Goal: Communication & Community: Participate in discussion

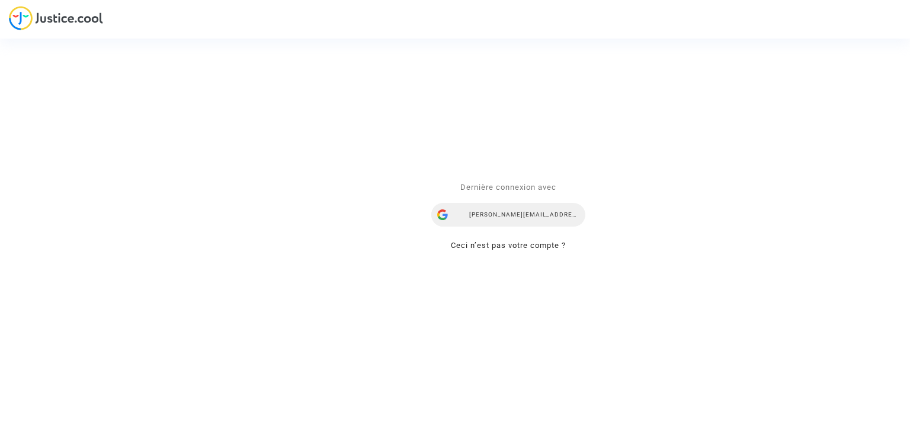
click at [510, 209] on div "[PERSON_NAME][EMAIL_ADDRESS][DOMAIN_NAME]" at bounding box center [509, 215] width 154 height 24
click at [533, 219] on div "[PERSON_NAME][EMAIL_ADDRESS][DOMAIN_NAME]" at bounding box center [509, 215] width 154 height 24
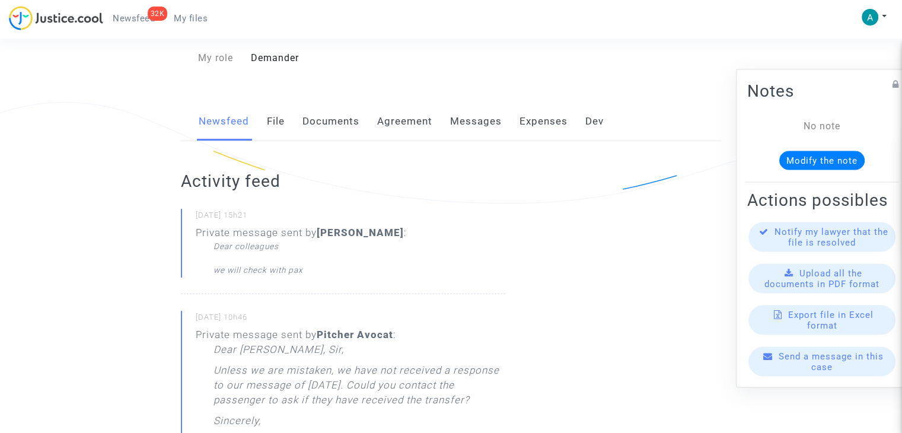
scroll to position [119, 0]
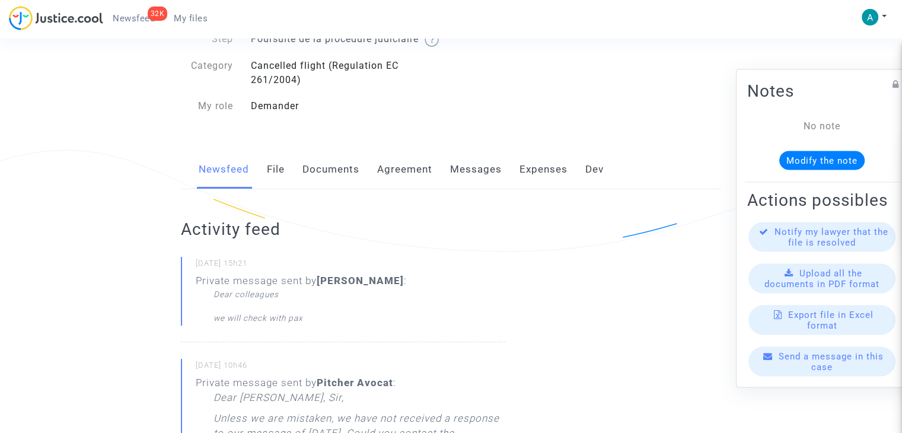
click at [474, 183] on link "Messages" at bounding box center [476, 169] width 52 height 39
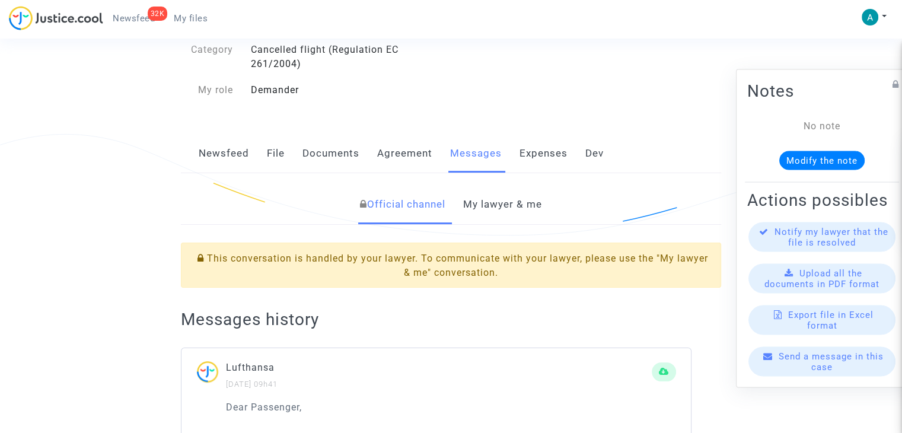
scroll to position [296, 0]
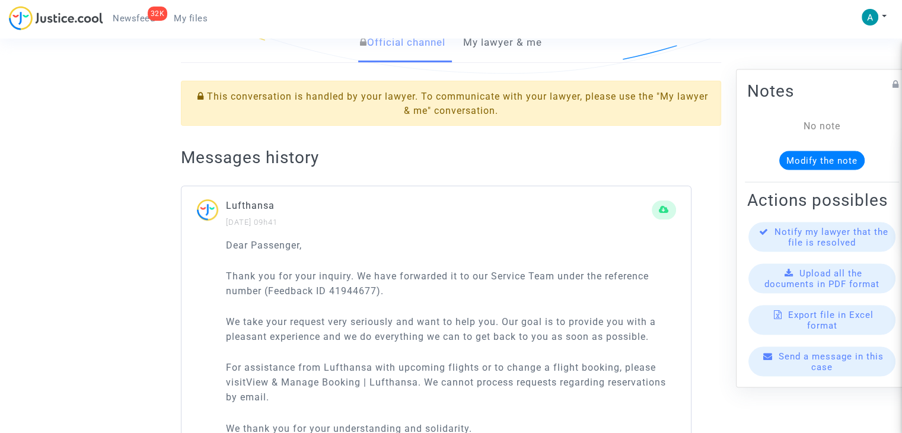
click at [480, 54] on link "My lawyer & me" at bounding box center [502, 42] width 79 height 39
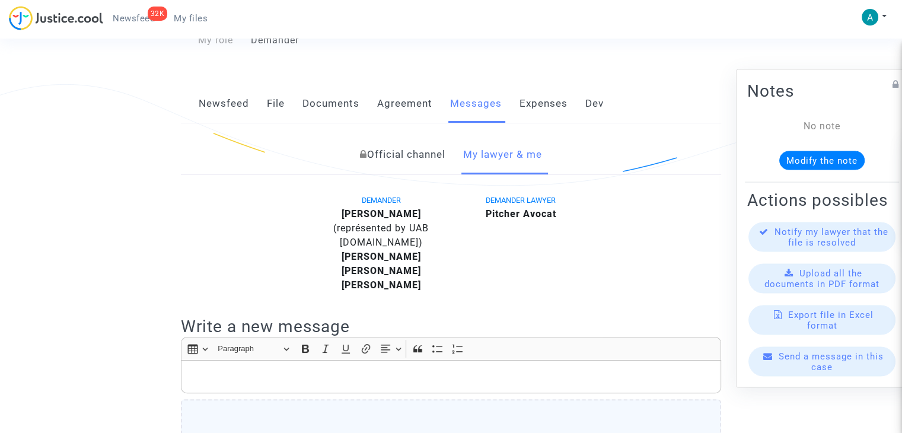
scroll to position [66, 0]
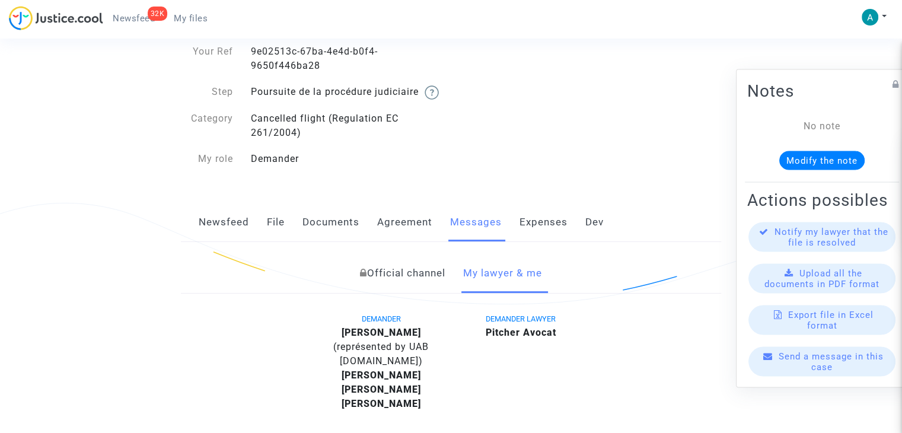
click at [225, 242] on link "Newsfeed" at bounding box center [224, 222] width 50 height 39
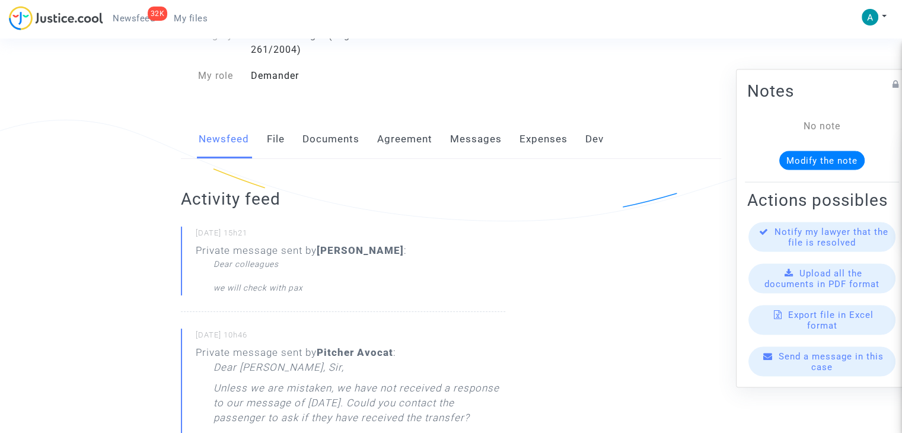
scroll to position [178, 0]
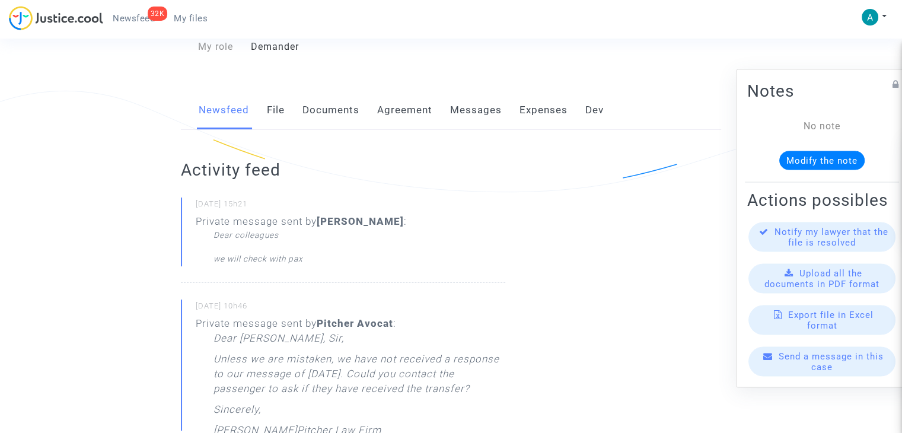
click at [829, 375] on div "Send a message in this case" at bounding box center [821, 362] width 147 height 30
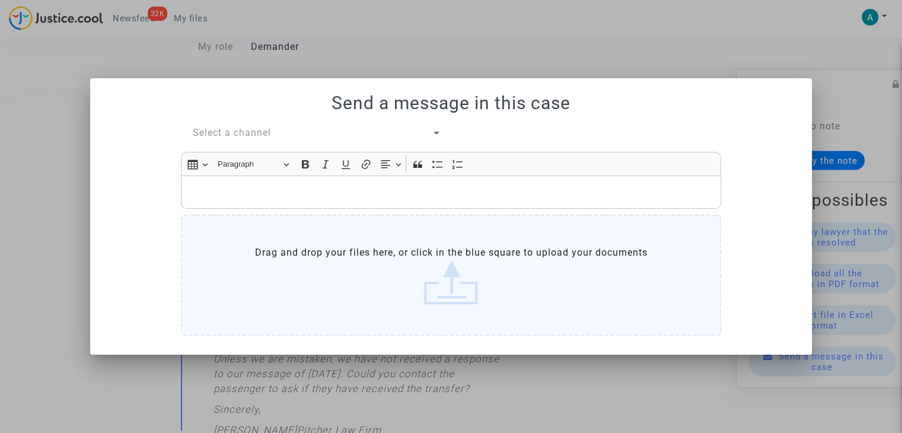
drag, startPoint x: 235, startPoint y: 125, endPoint x: 247, endPoint y: 137, distance: 16.4
click at [235, 125] on div "Send a message in this case Select a channel Rich Text Editor Insert table Inse…" at bounding box center [450, 215] width 693 height 247
click at [244, 134] on span "Select a channel" at bounding box center [232, 132] width 78 height 11
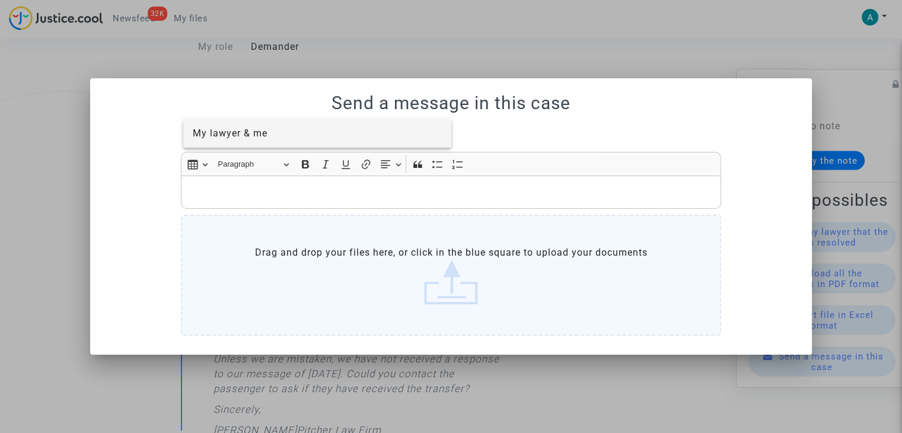
click at [254, 131] on span "My lawyer & me" at bounding box center [230, 132] width 75 height 11
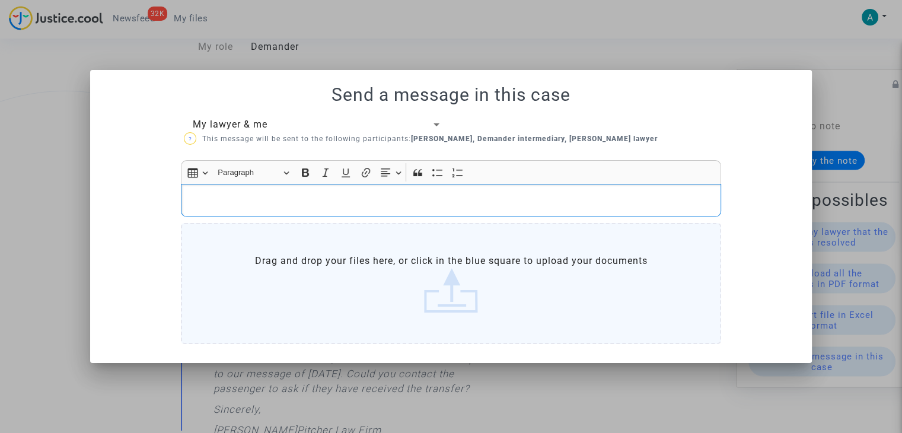
click at [244, 204] on p "Rich Text Editor, main" at bounding box center [451, 200] width 528 height 15
click at [790, 34] on div at bounding box center [451, 216] width 902 height 433
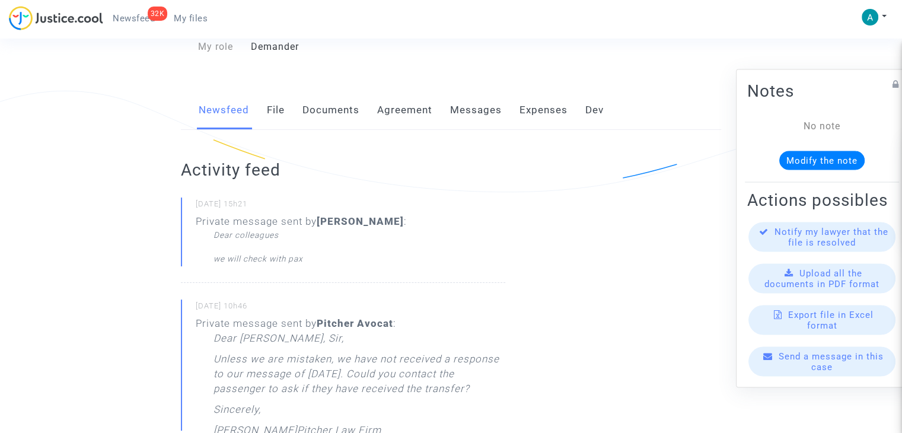
scroll to position [59, 0]
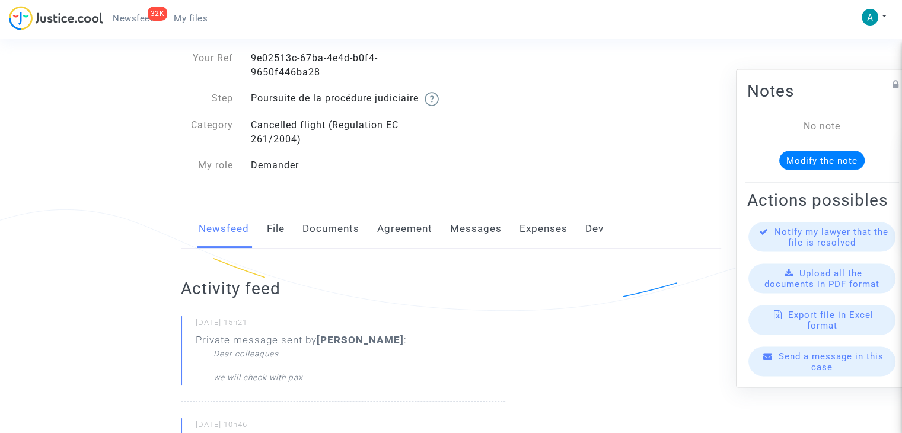
click at [794, 372] on div "Send a message in this case" at bounding box center [821, 362] width 147 height 30
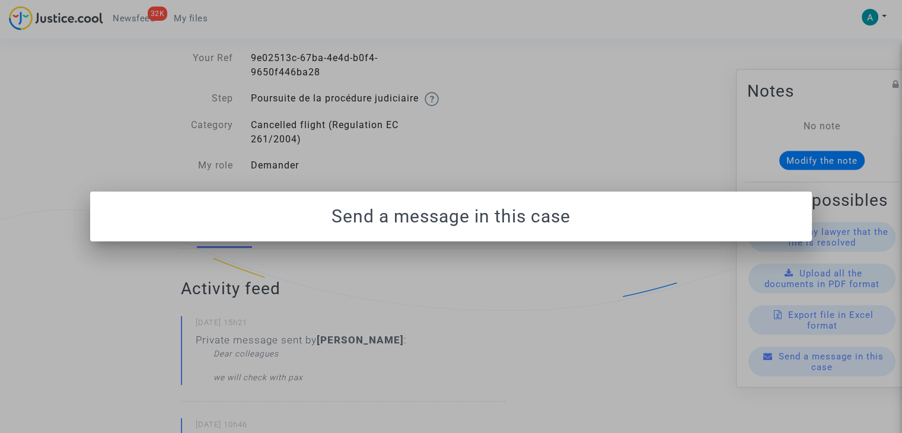
scroll to position [0, 0]
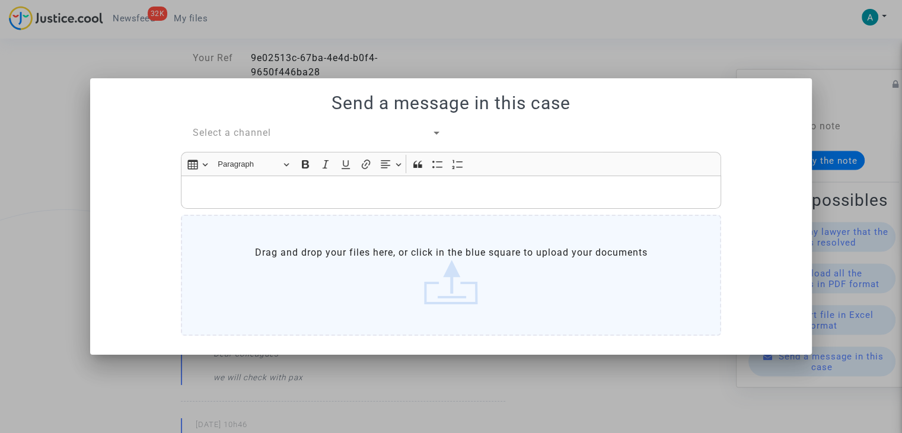
click at [242, 136] on span "Select a channel" at bounding box center [232, 132] width 78 height 11
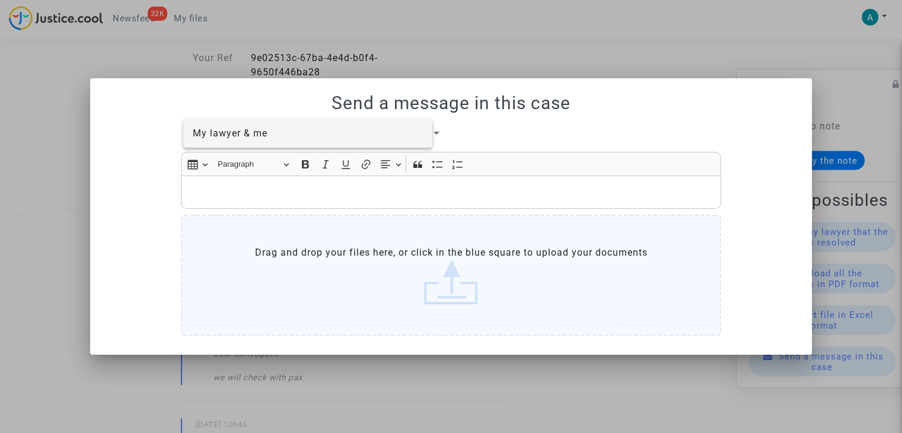
click at [247, 148] on div at bounding box center [451, 216] width 902 height 433
click at [248, 135] on span "Select a channel" at bounding box center [232, 132] width 78 height 11
click at [229, 133] on span "My lawyer & me" at bounding box center [230, 132] width 75 height 11
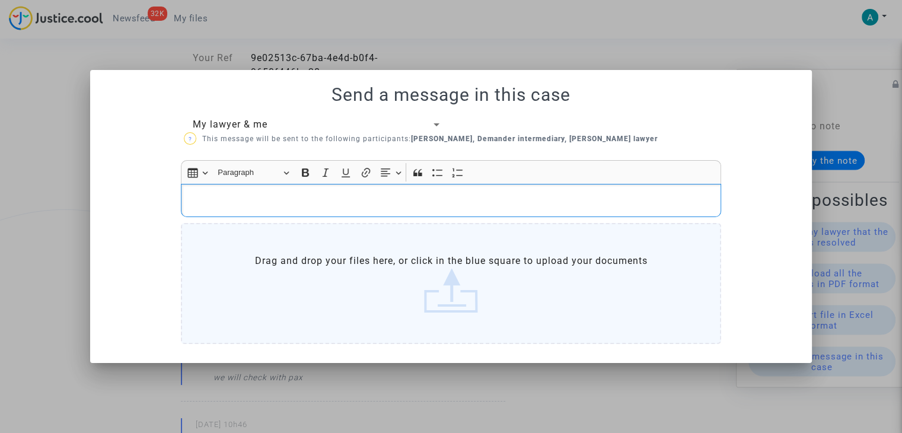
click at [241, 194] on p "Rich Text Editor, main" at bounding box center [451, 200] width 528 height 15
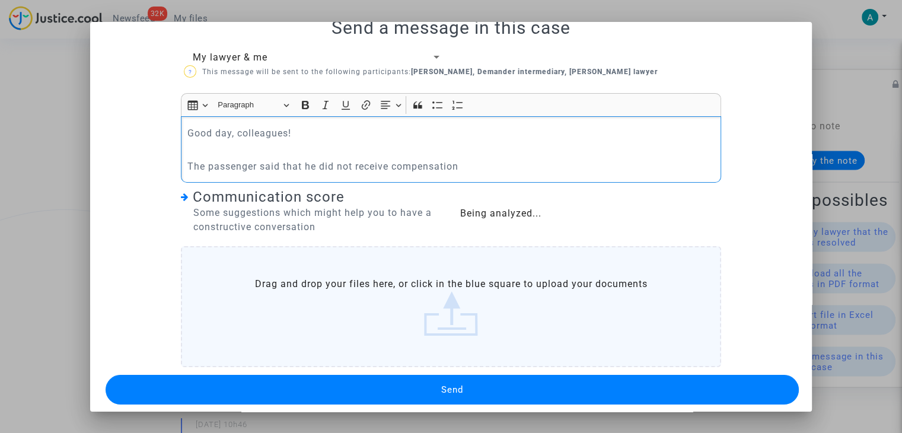
scroll to position [28, 0]
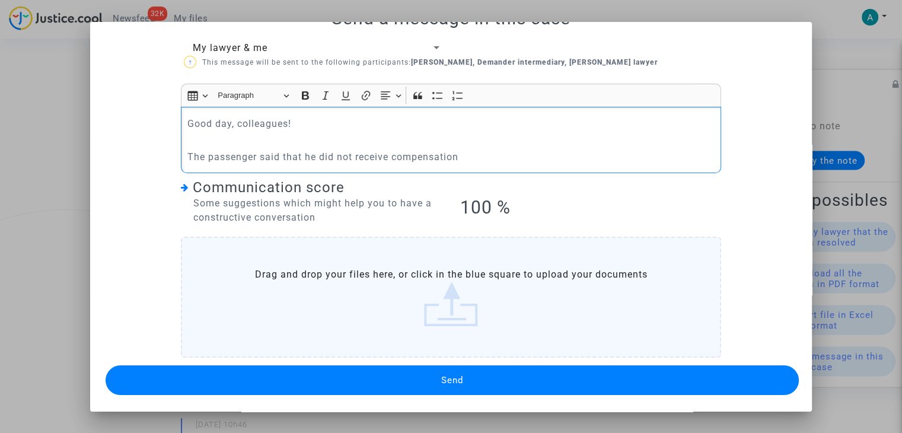
click at [459, 374] on button "Send" at bounding box center [452, 380] width 693 height 30
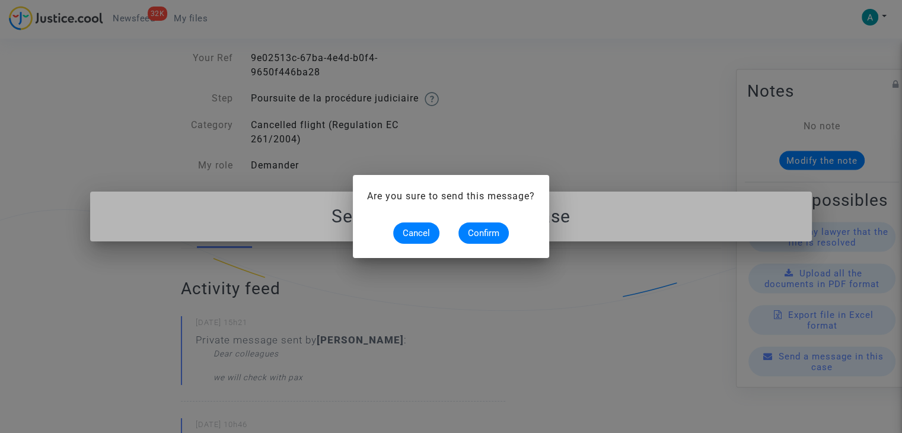
scroll to position [0, 0]
click at [481, 235] on span "Confirm" at bounding box center [483, 233] width 31 height 11
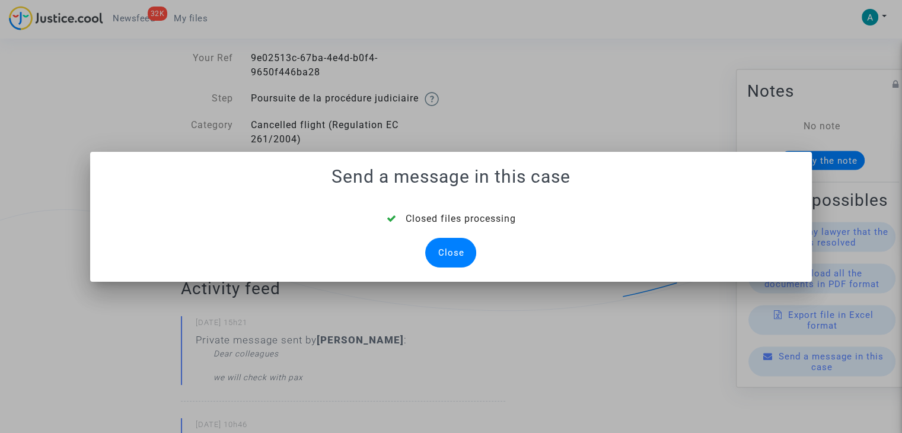
click at [466, 250] on div "Close" at bounding box center [450, 253] width 51 height 30
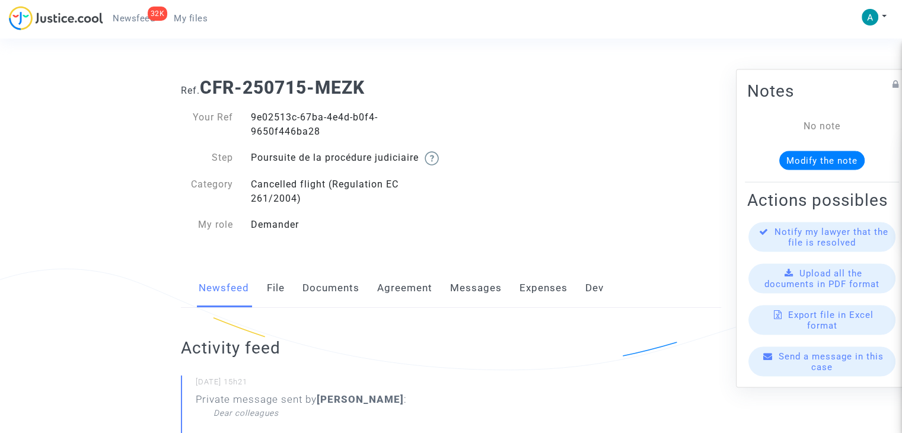
scroll to position [59, 0]
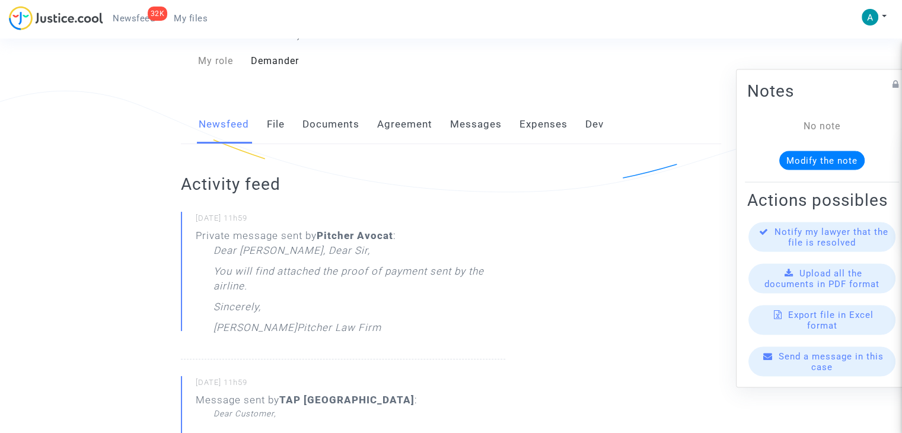
click at [824, 366] on span "Send a message in this case" at bounding box center [830, 361] width 105 height 21
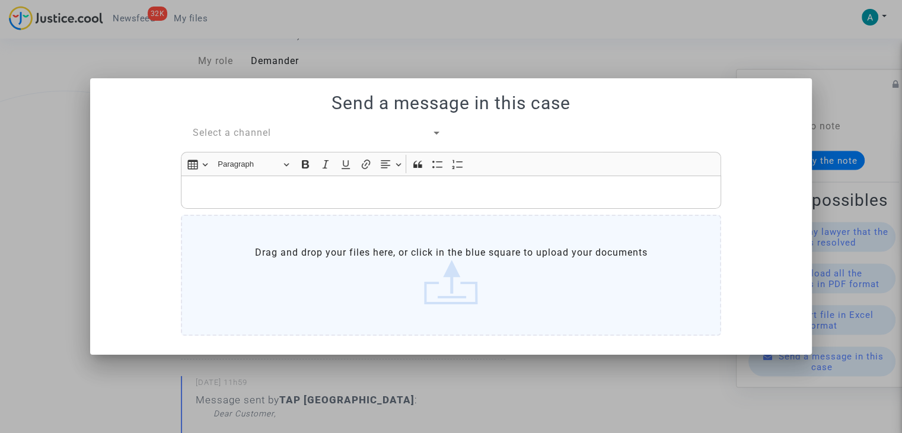
click at [247, 122] on div "Send a message in this case Select a channel Rich Text Editor Insert table Inse…" at bounding box center [450, 215] width 693 height 247
click at [248, 130] on span "Select a channel" at bounding box center [232, 132] width 78 height 11
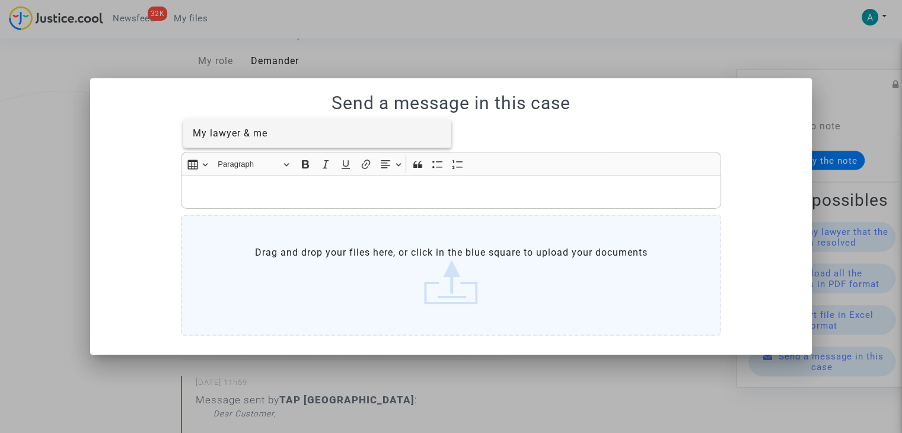
click at [271, 126] on span "My lawyer & me" at bounding box center [318, 133] width 250 height 28
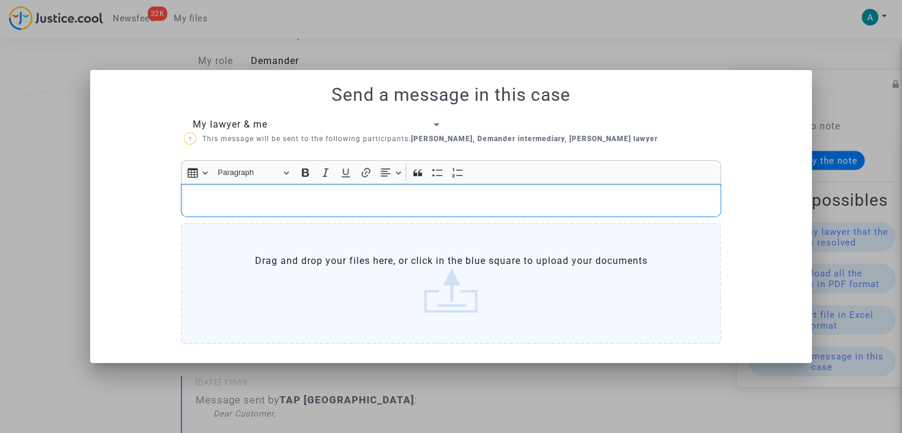
click at [410, 202] on p "Rich Text Editor, main" at bounding box center [451, 200] width 528 height 15
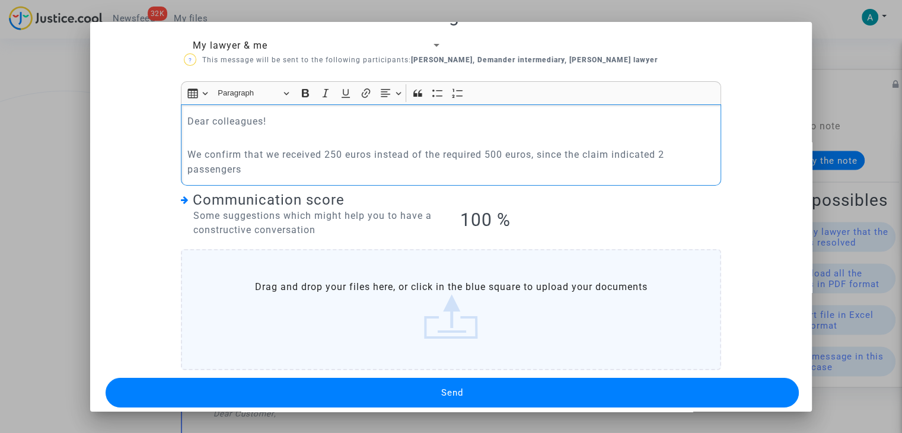
scroll to position [43, 0]
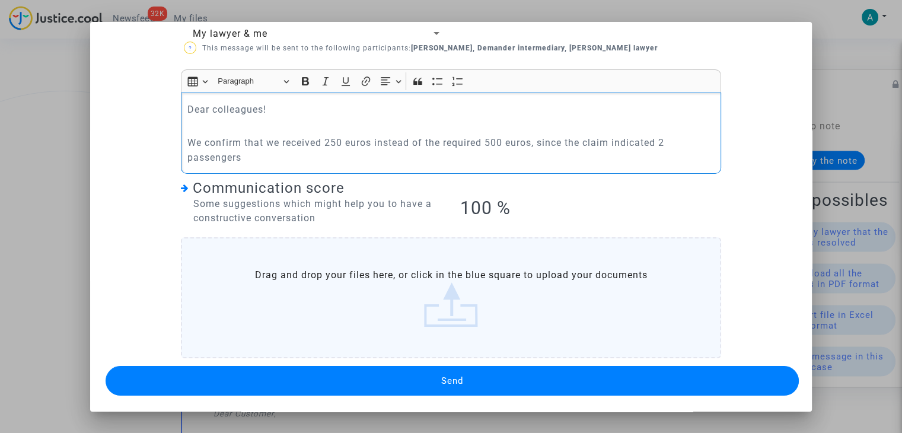
click at [480, 380] on button "Send" at bounding box center [452, 381] width 693 height 30
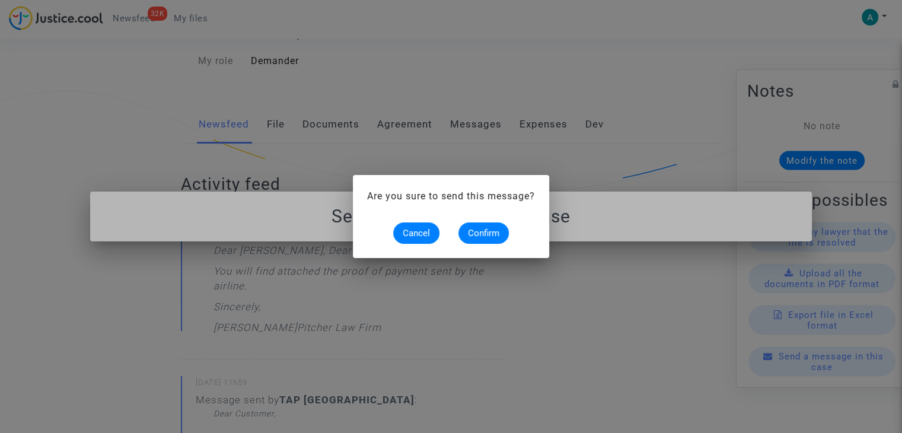
scroll to position [0, 0]
drag, startPoint x: 494, startPoint y: 230, endPoint x: 541, endPoint y: 199, distance: 56.6
click at [493, 230] on span "Confirm" at bounding box center [483, 233] width 31 height 11
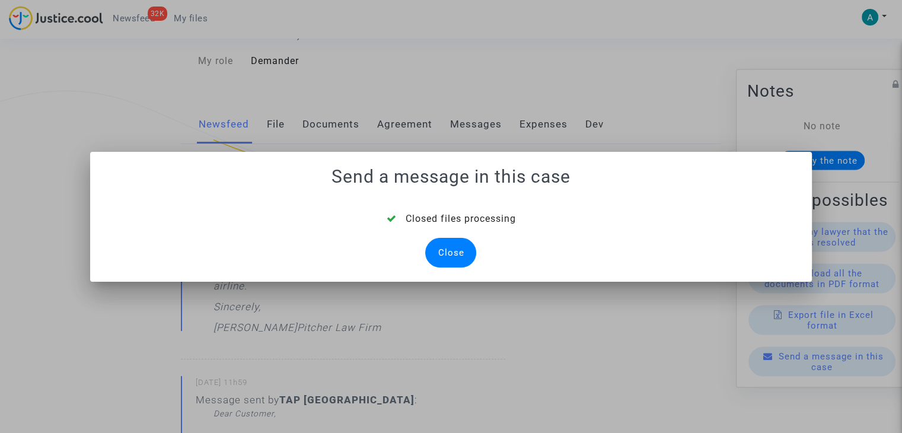
click at [449, 248] on div "Close" at bounding box center [450, 253] width 51 height 30
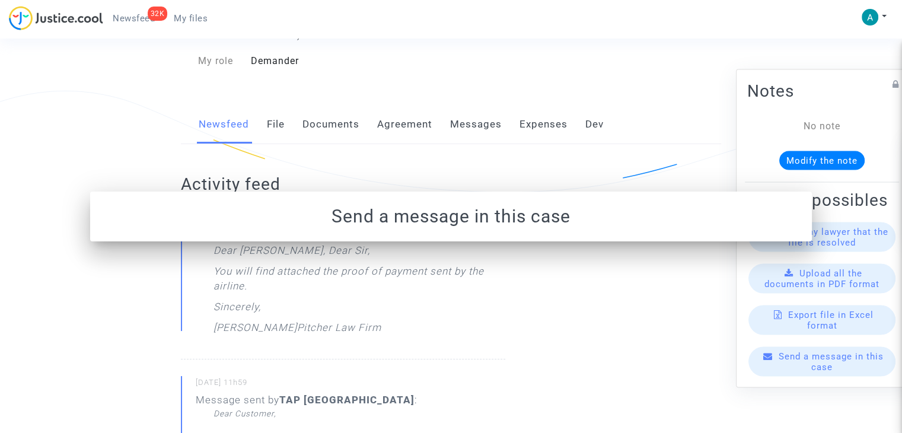
scroll to position [178, 0]
